Goal: Contribute content

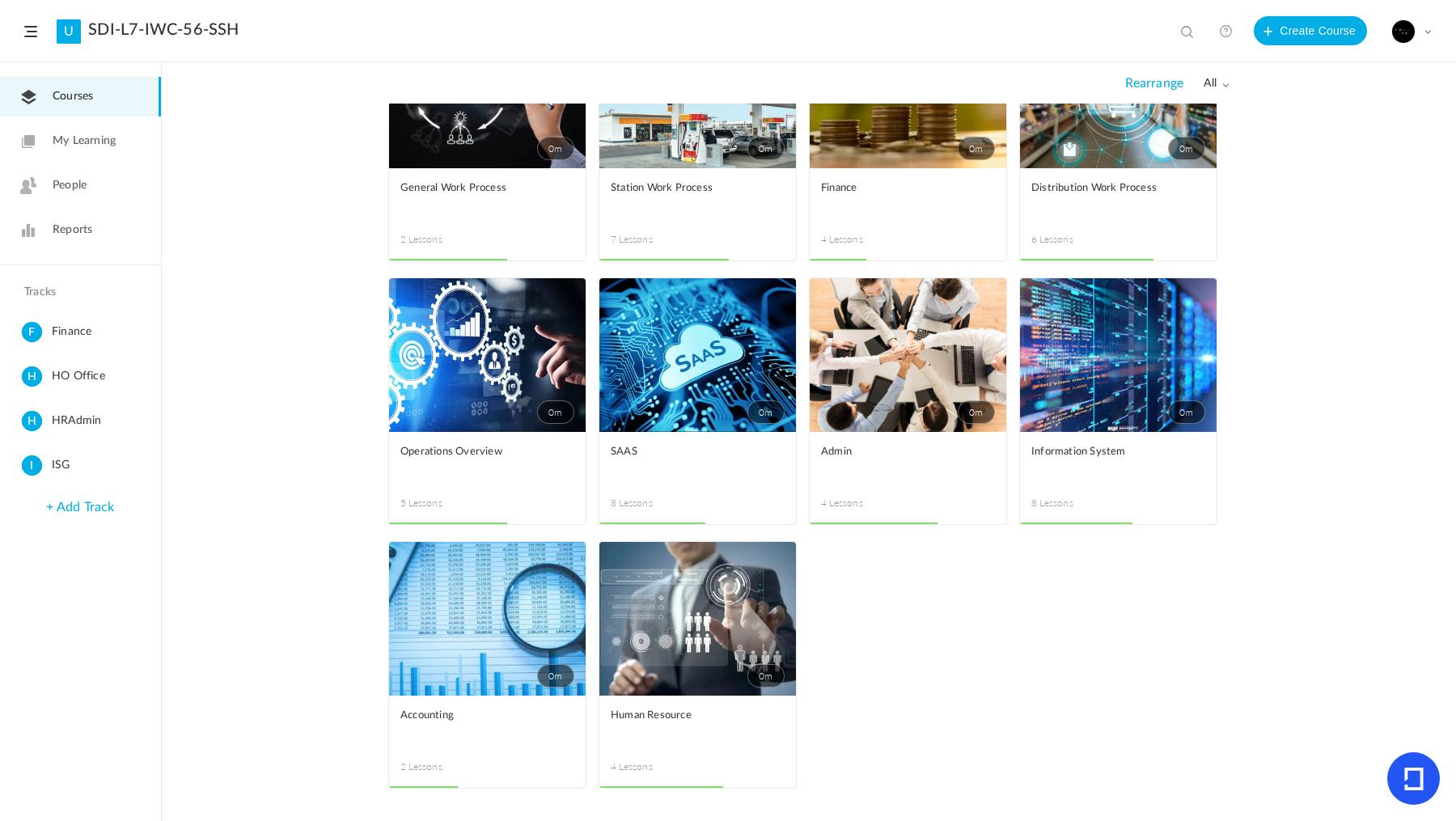
scroll to position [87, 0]
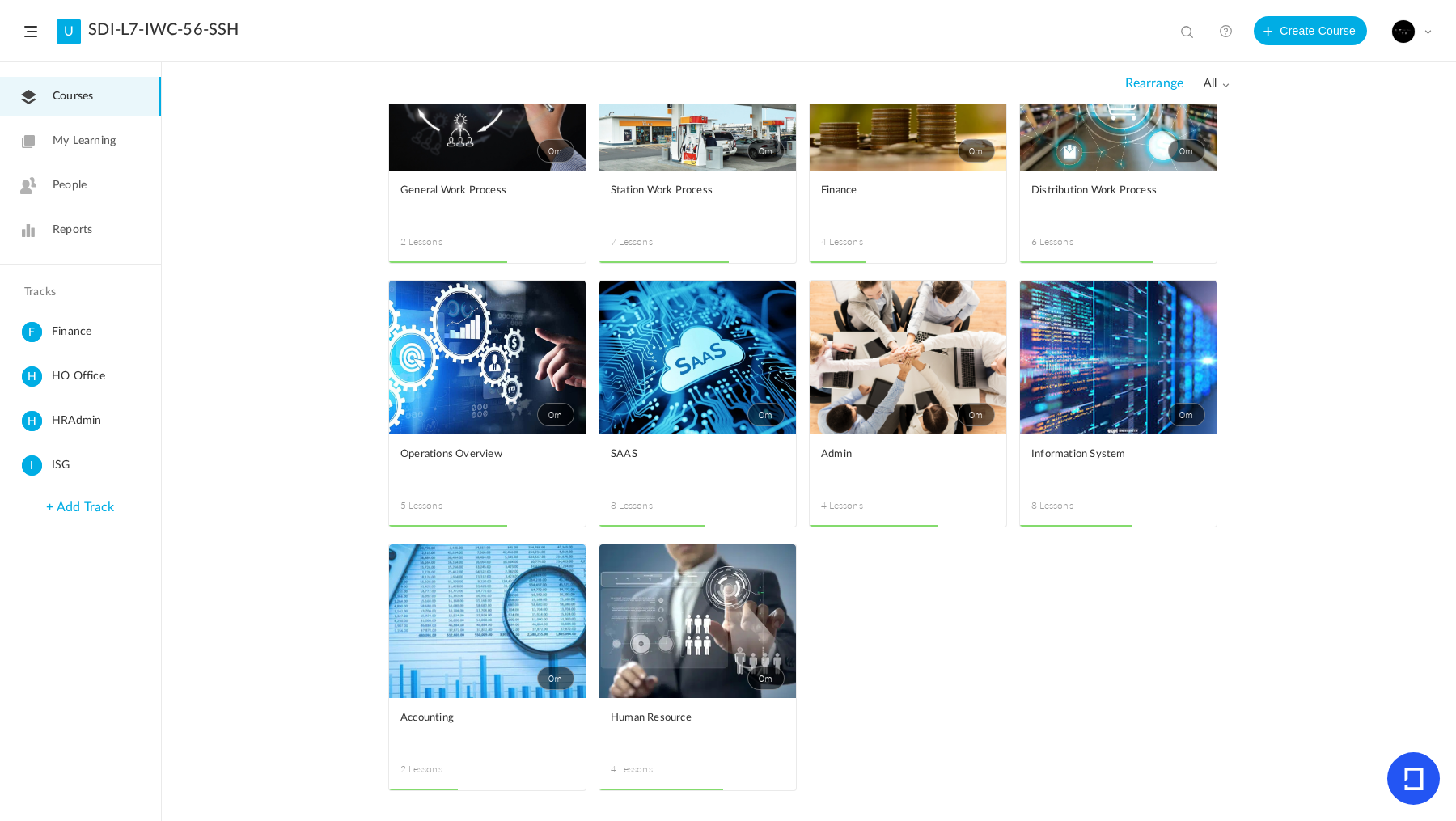
click at [488, 676] on link "0m" at bounding box center [487, 622] width 197 height 154
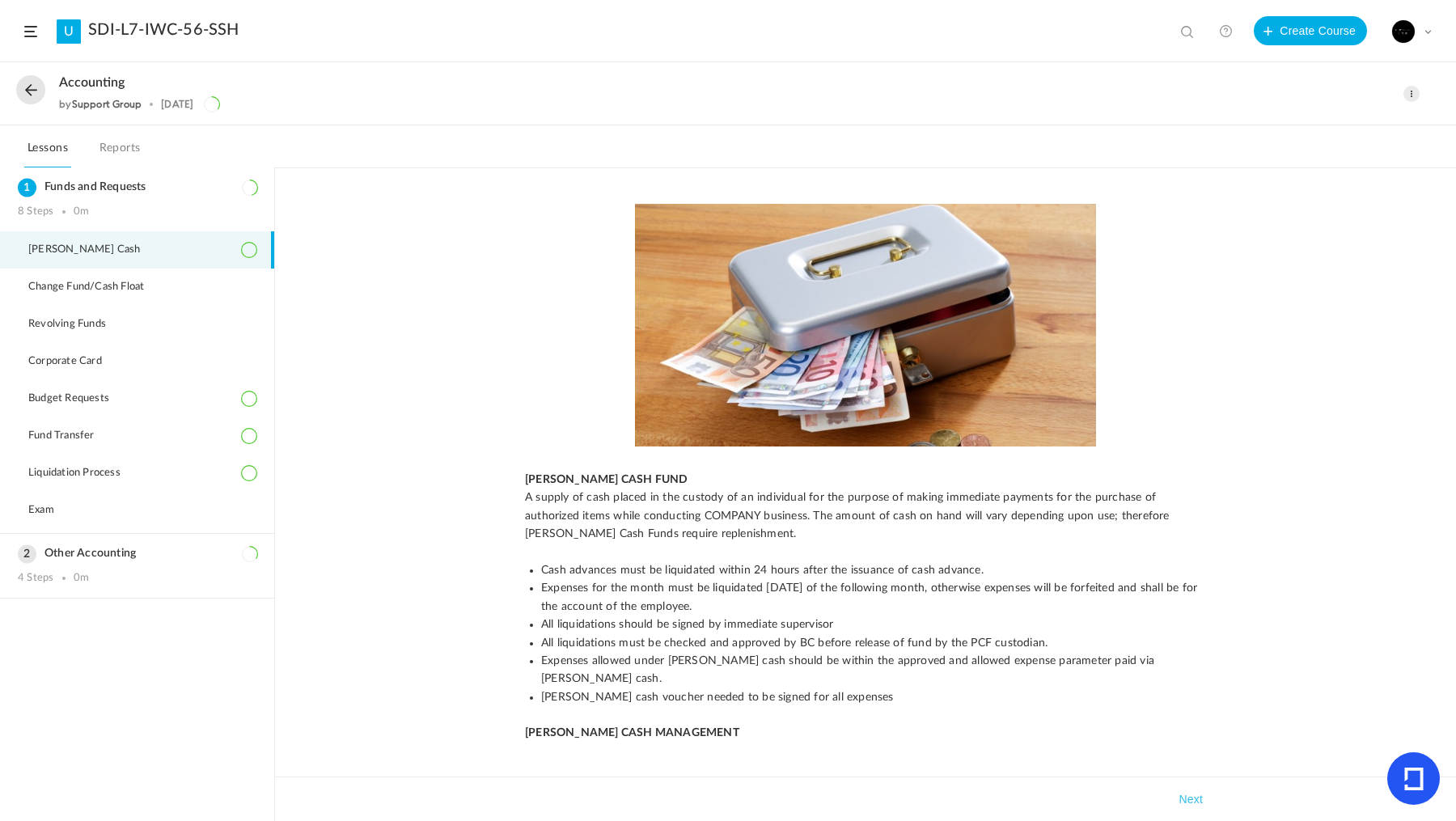
click at [188, 478] on li "Liquidation Process" at bounding box center [137, 473] width 275 height 37
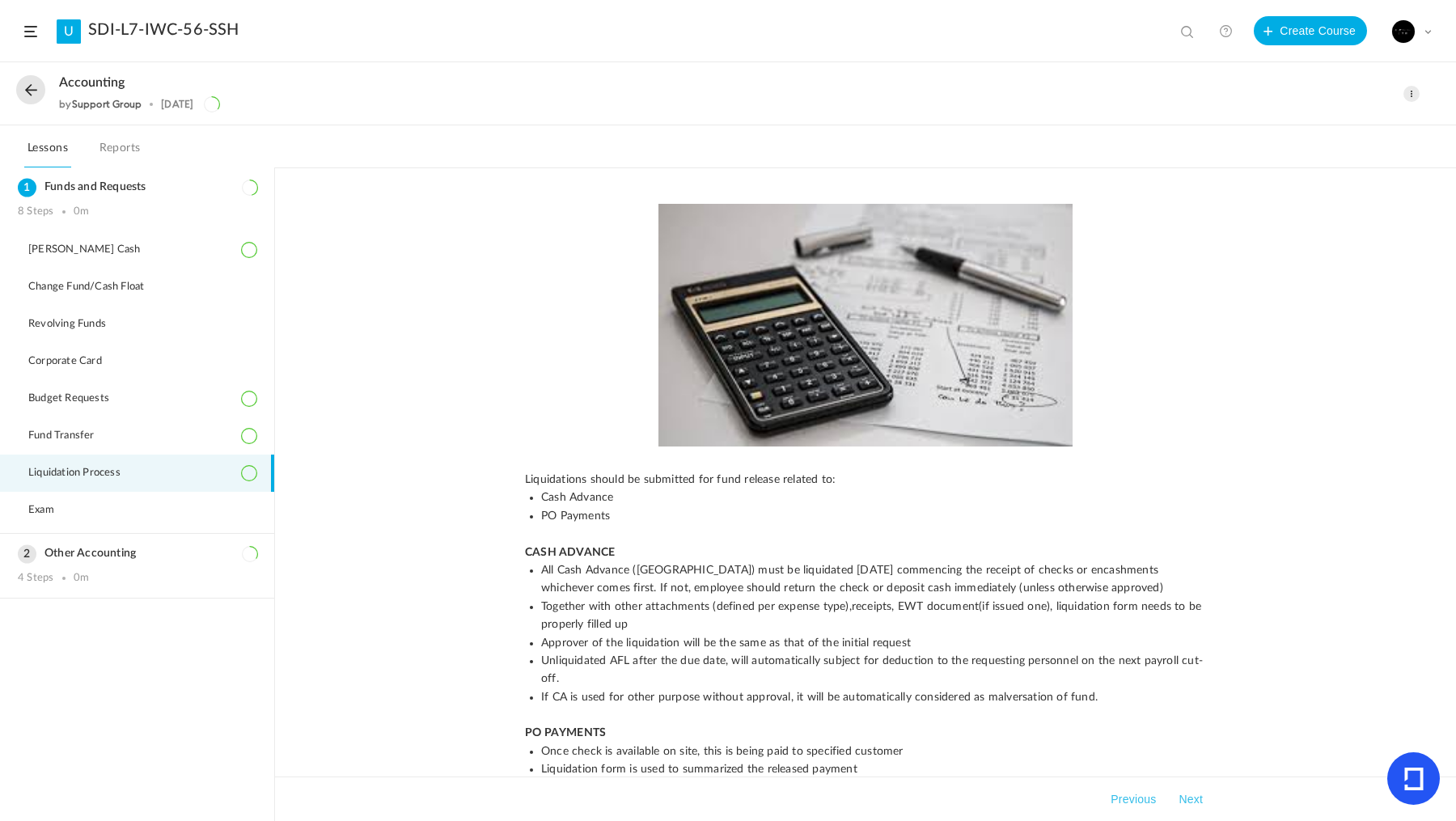
click at [1411, 94] on span at bounding box center [1412, 94] width 16 height 16
click at [1340, 125] on link "Edit" at bounding box center [1343, 130] width 152 height 30
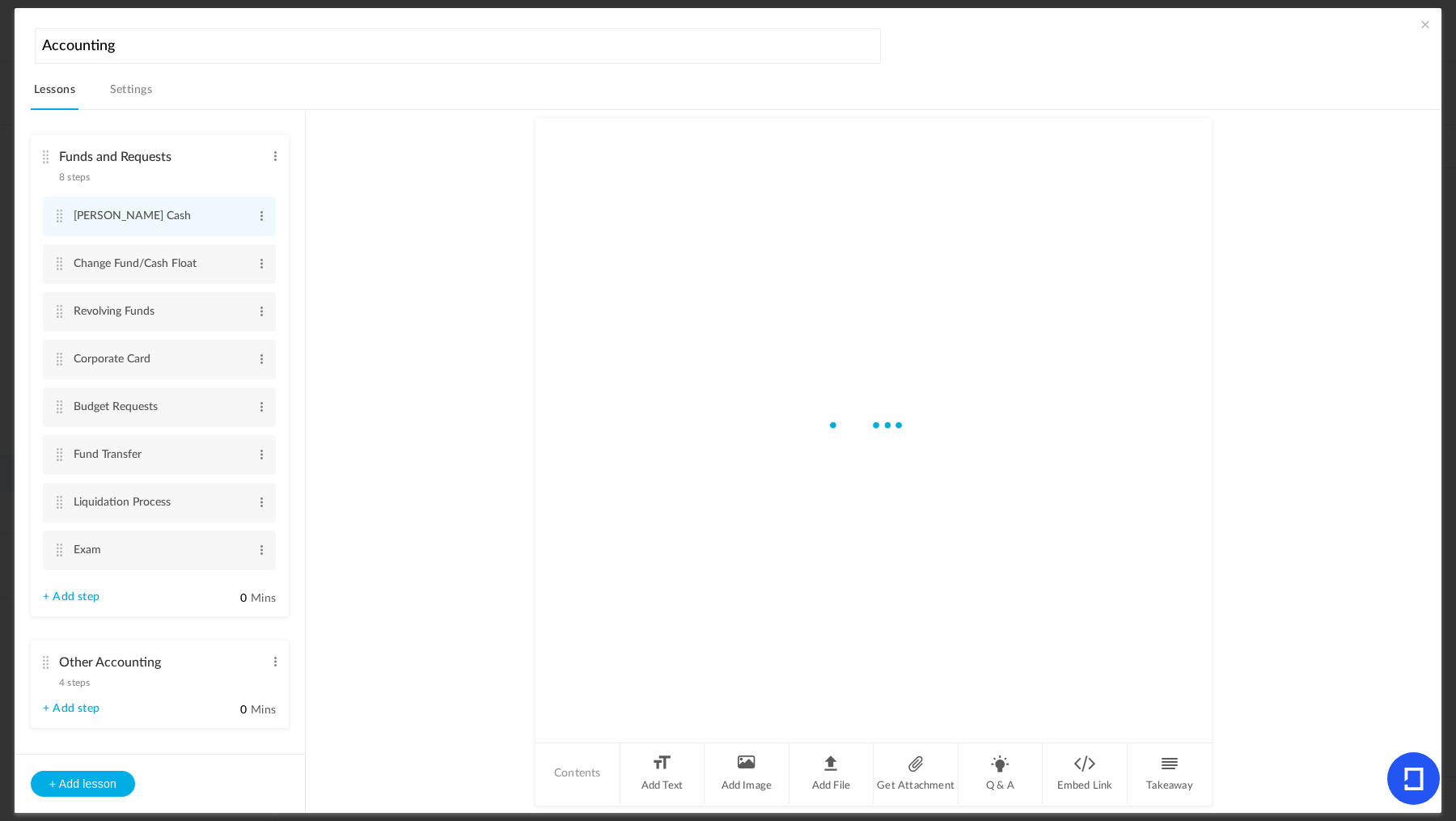
click at [57, 500] on cite at bounding box center [59, 502] width 12 height 13
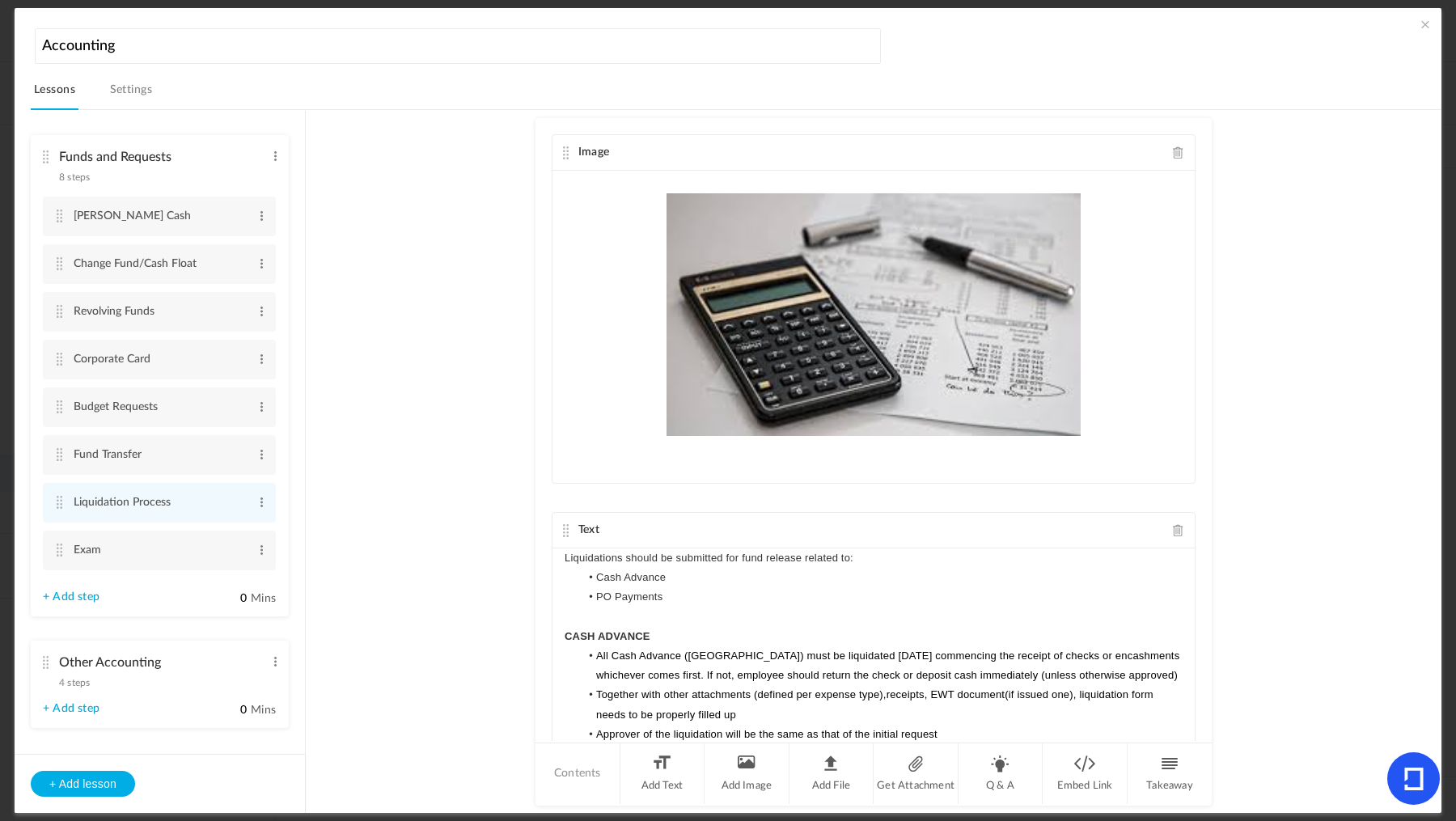
scroll to position [964, 0]
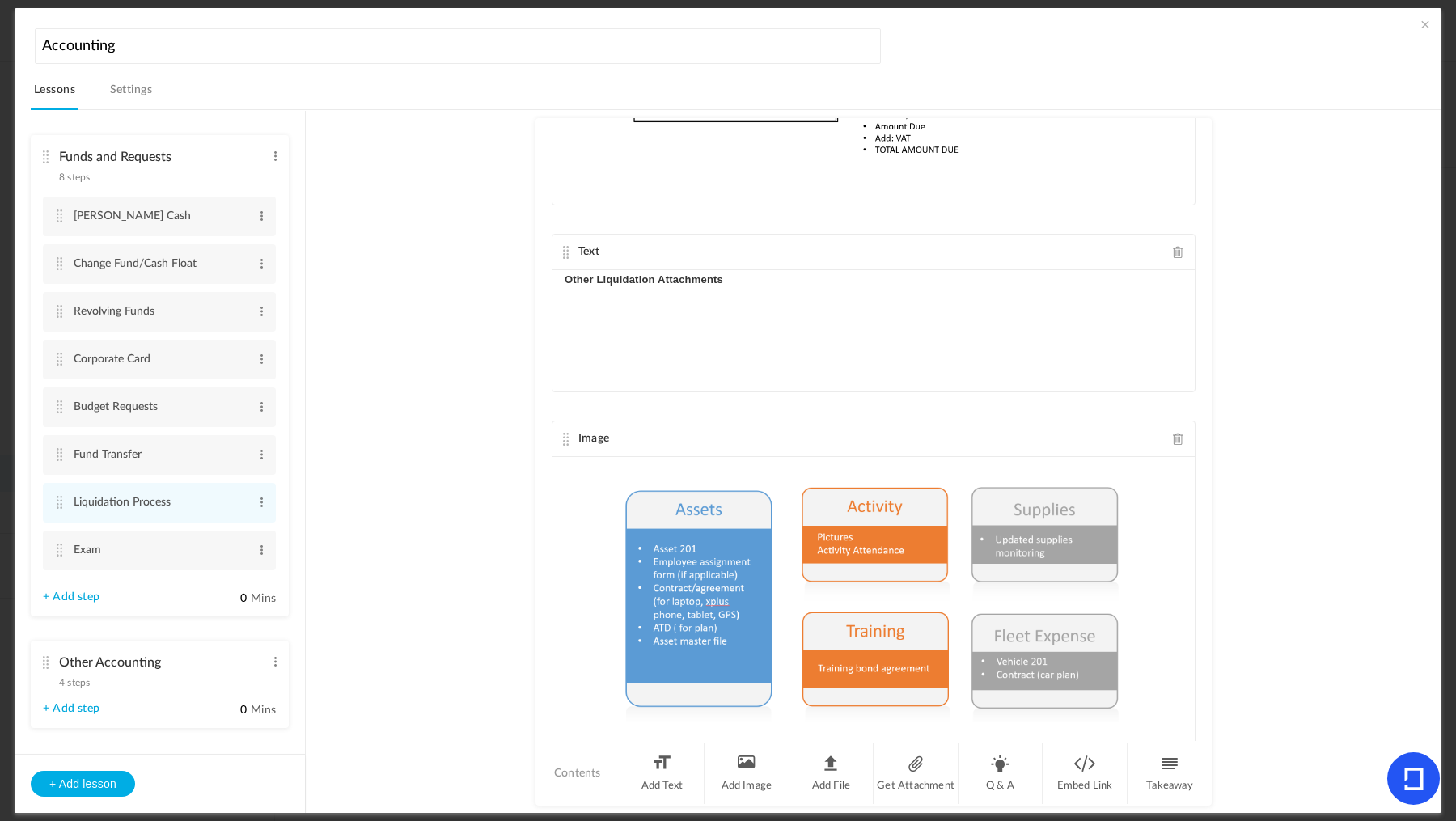
drag, startPoint x: 1229, startPoint y: 699, endPoint x: 1229, endPoint y: 712, distance: 13.0
click at [1229, 712] on au-course-substep "Image Text Liquidations should be submitted for fund release related to: Cash A…" at bounding box center [873, 461] width 1097 height 704
click at [676, 772] on li "Add Text" at bounding box center [663, 774] width 85 height 61
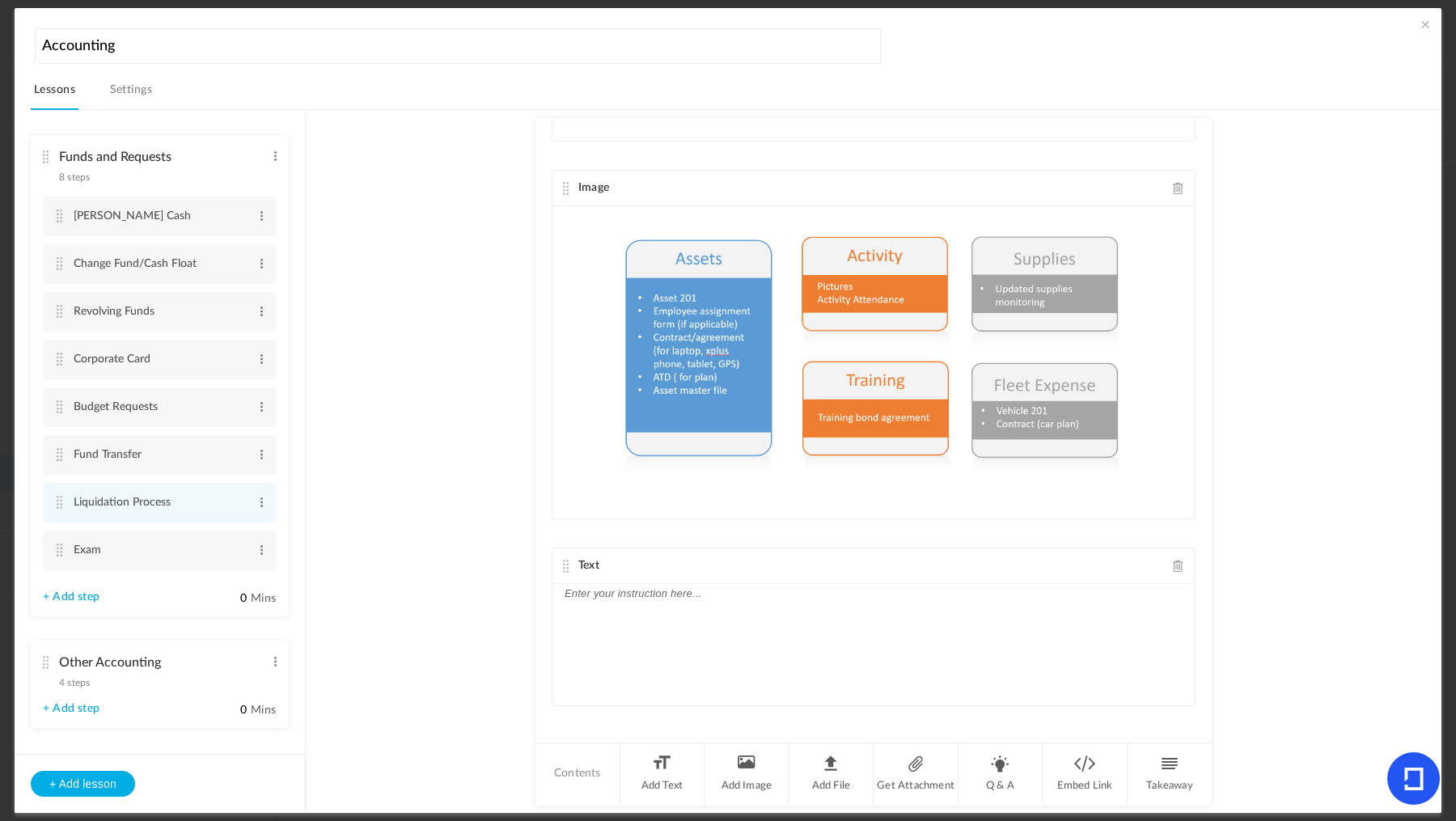
click at [641, 633] on div at bounding box center [873, 645] width 642 height 121
click at [59, 458] on cite at bounding box center [59, 455] width 12 height 13
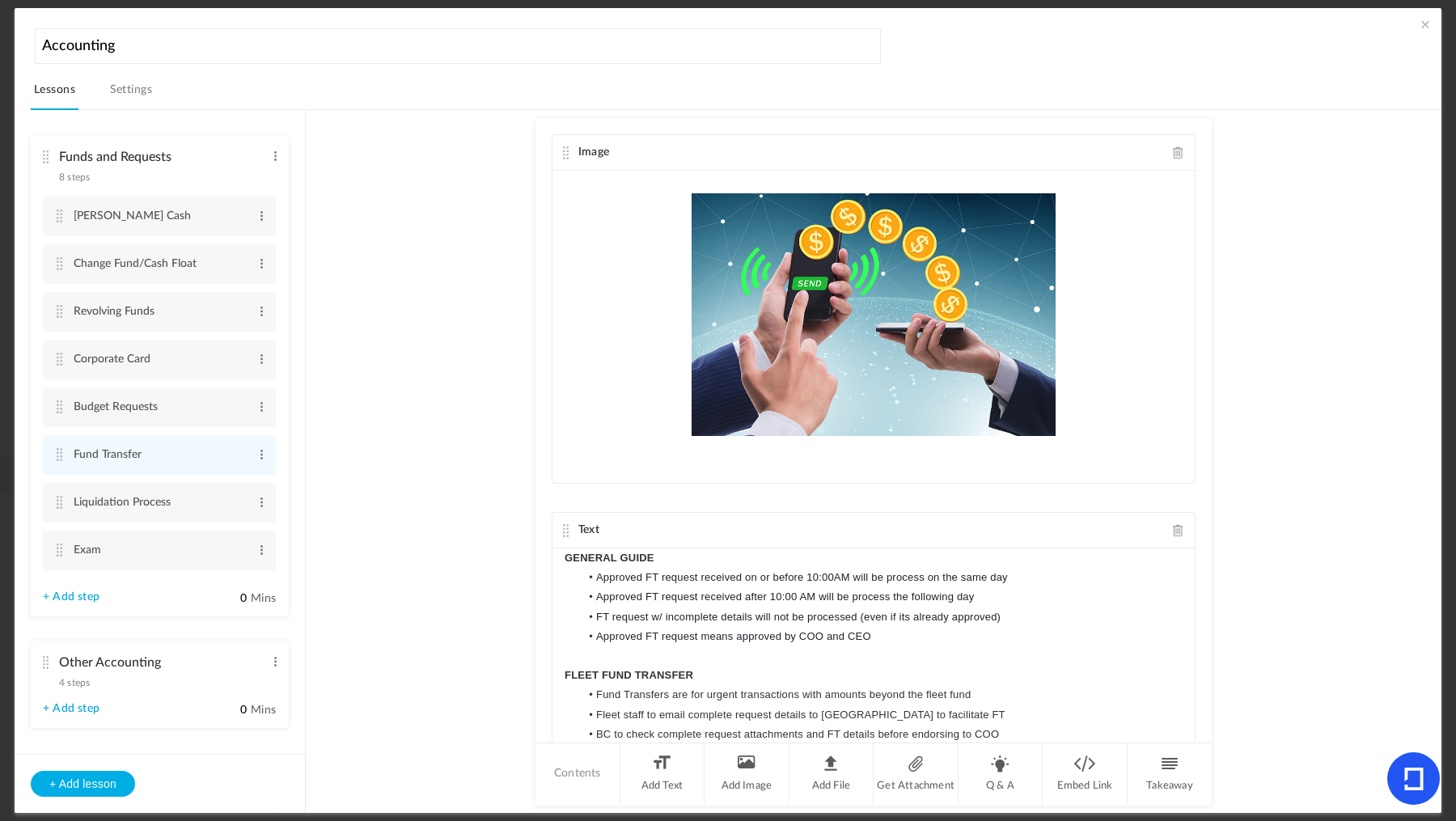
click at [55, 353] on cite at bounding box center [59, 359] width 12 height 13
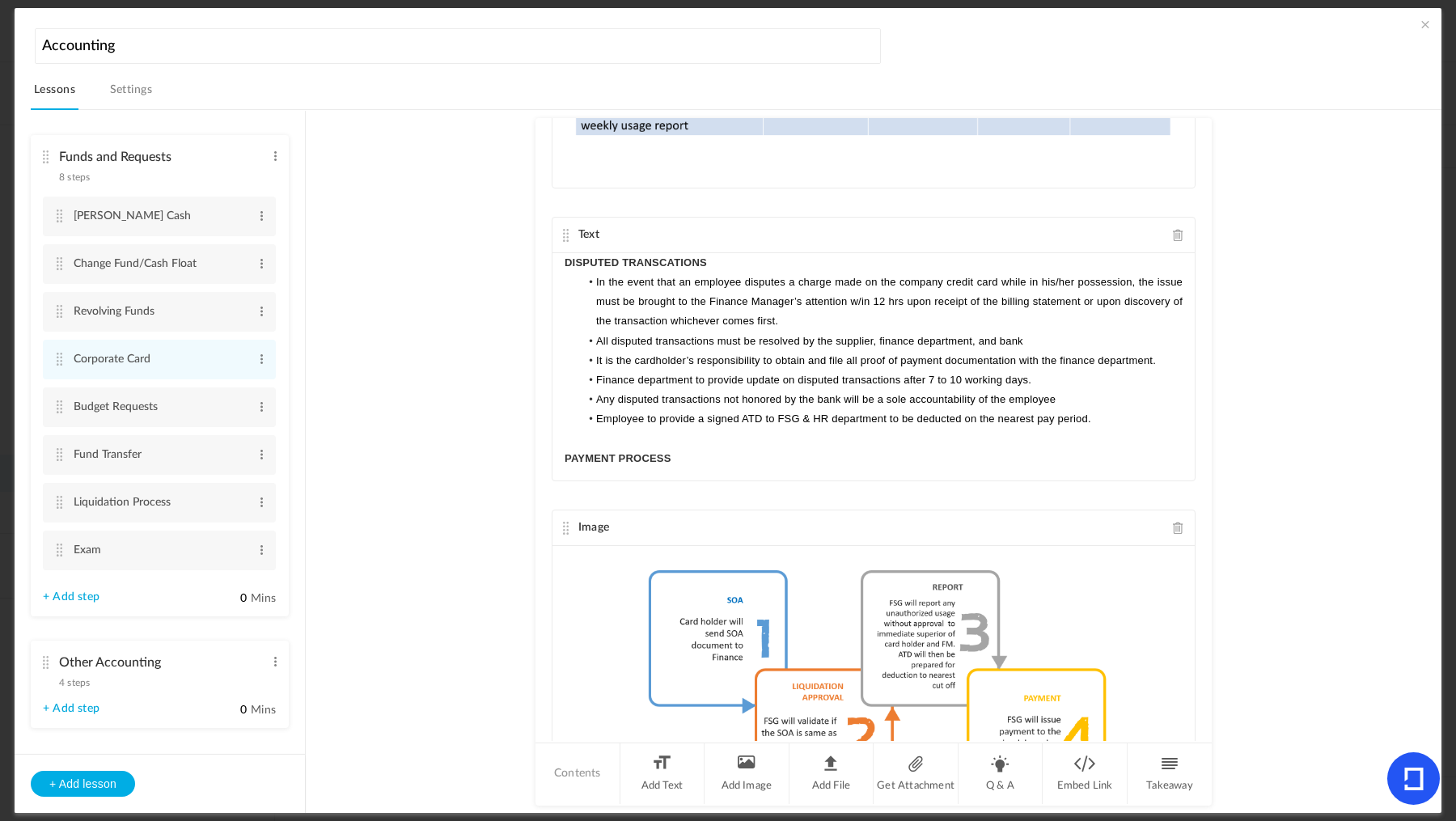
scroll to position [1644, 0]
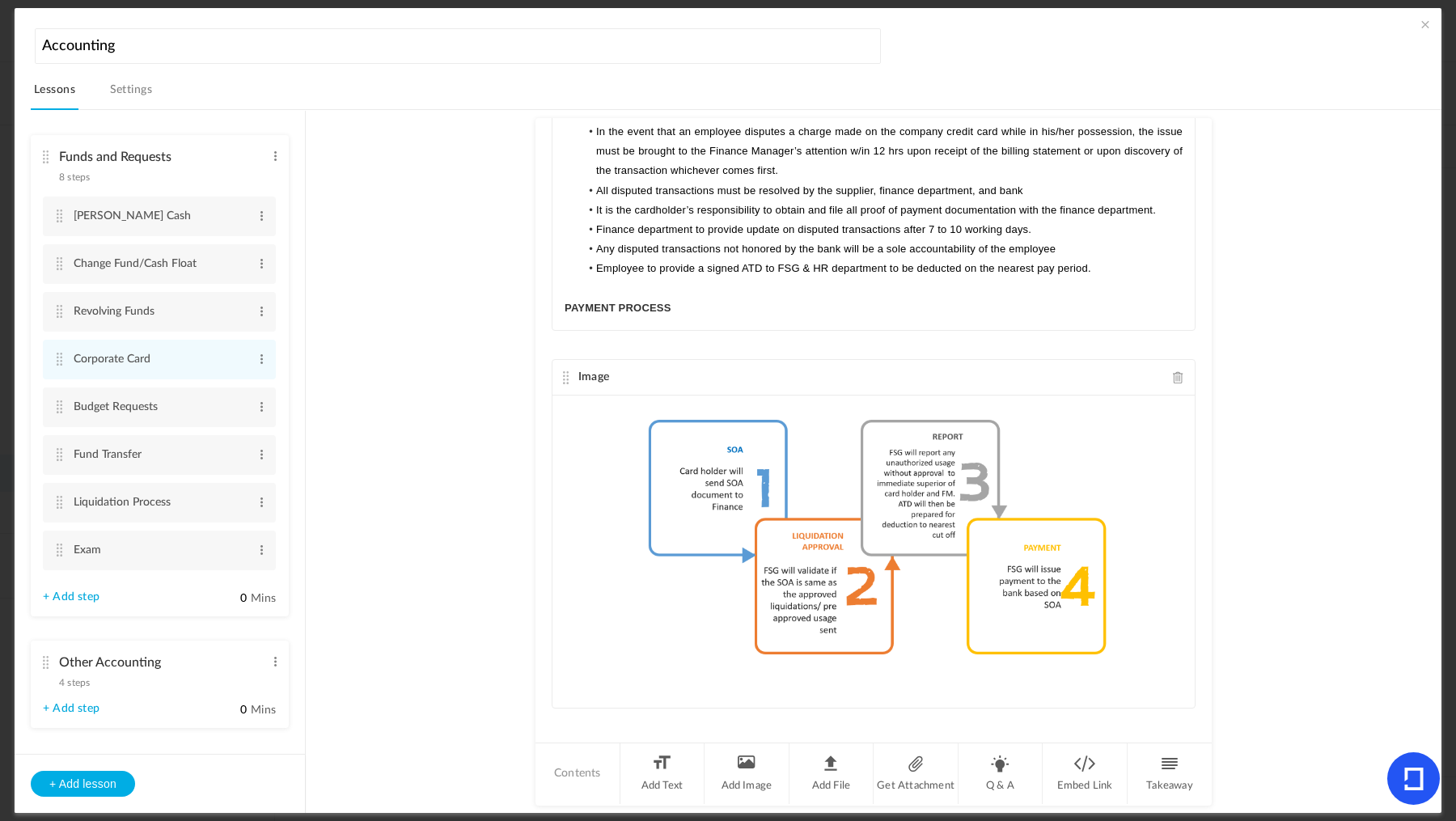
click at [668, 767] on li "Add Text" at bounding box center [663, 774] width 85 height 61
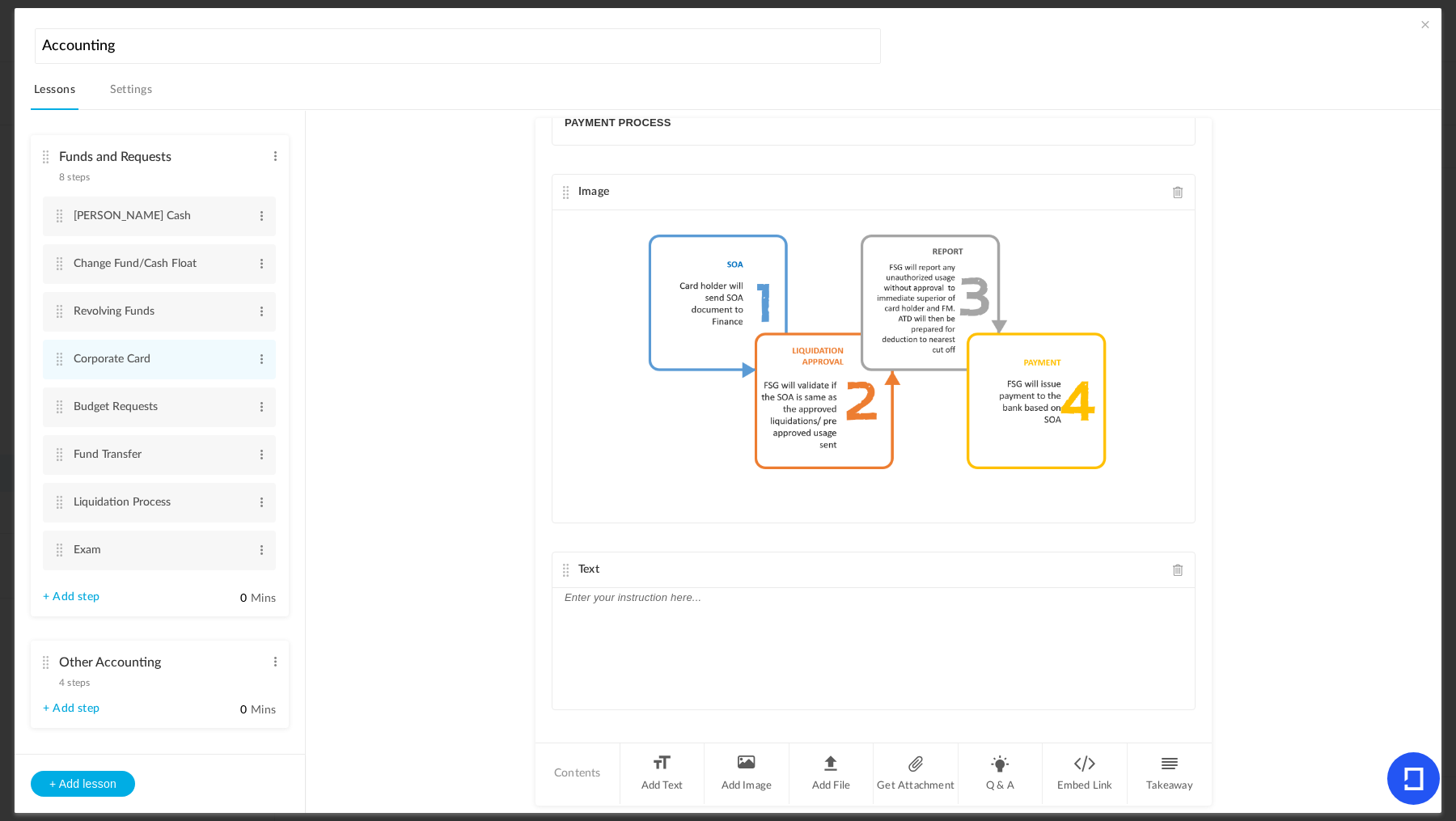
click at [661, 661] on div at bounding box center [873, 649] width 642 height 121
click at [63, 450] on cite at bounding box center [59, 455] width 12 height 13
